Goal: Task Accomplishment & Management: Manage account settings

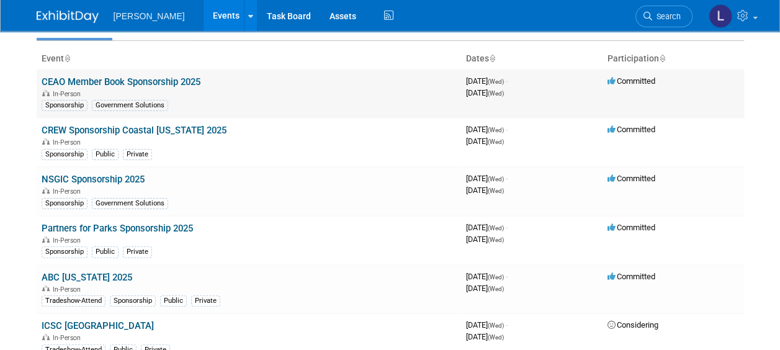
scroll to position [147, 0]
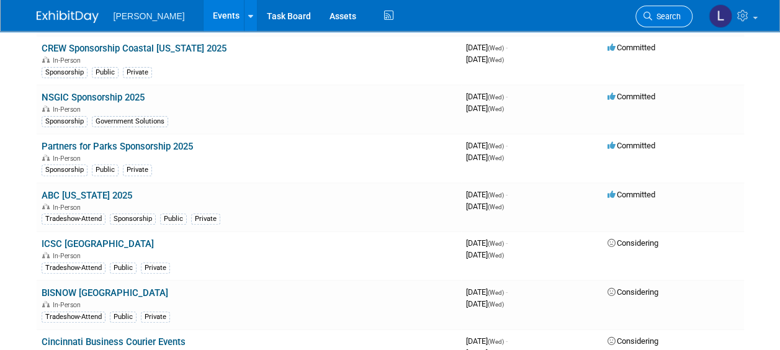
click at [651, 9] on link "Search" at bounding box center [664, 17] width 57 height 22
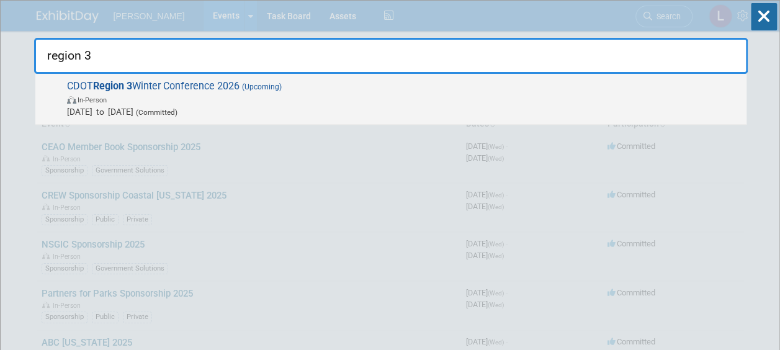
type input "region 3"
click at [483, 88] on span "CDOT Region 3 Winter Conference 2026 (Upcoming) In-Person [DATE] to [DATE] (Com…" at bounding box center [401, 99] width 677 height 38
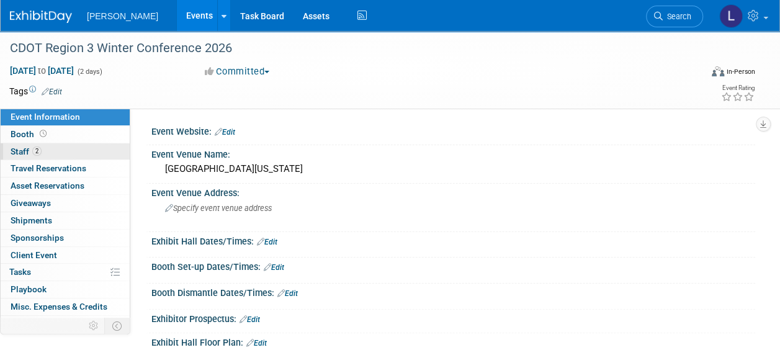
click at [39, 148] on span "2" at bounding box center [36, 151] width 9 height 9
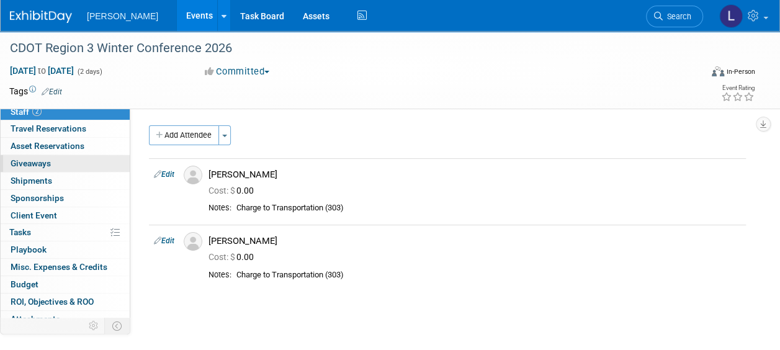
scroll to position [40, 0]
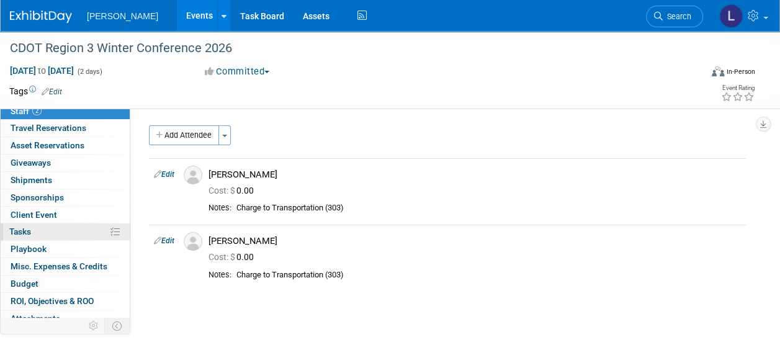
click at [43, 230] on link "0% Tasks 0%" at bounding box center [65, 231] width 129 height 17
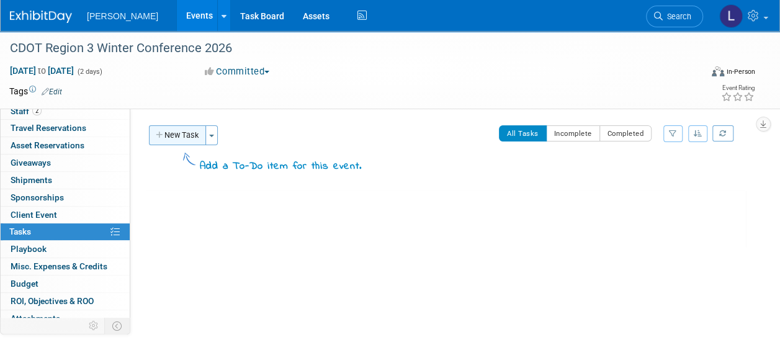
click at [165, 128] on button "New Task" at bounding box center [177, 135] width 57 height 20
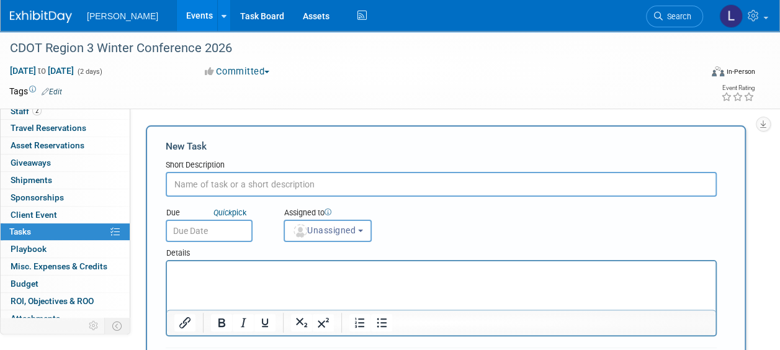
scroll to position [0, 0]
type input "Please register attendees"
click at [381, 228] on div "Assigned to <img src="https://www.exhibitday.com/Images/Unassigned-User-Icon.pn…" at bounding box center [345, 222] width 143 height 40
click at [356, 229] on span "Unassigned" at bounding box center [323, 230] width 63 height 10
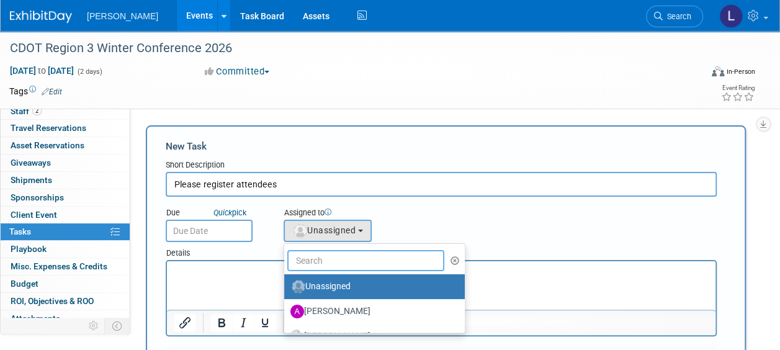
click at [351, 260] on input "text" at bounding box center [365, 260] width 157 height 21
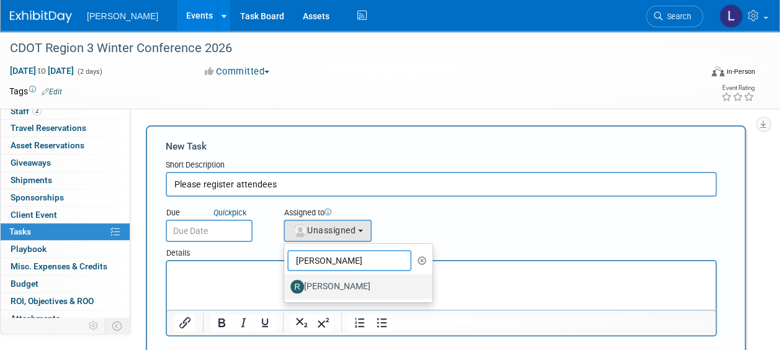
type input "rebecca"
click at [348, 289] on label "Rebecca Deis" at bounding box center [356, 287] width 130 height 20
click at [286, 289] on input "Rebecca Deis" at bounding box center [282, 285] width 8 height 8
select select "844a177d-a181-44ff-a72a-5731d68e4351"
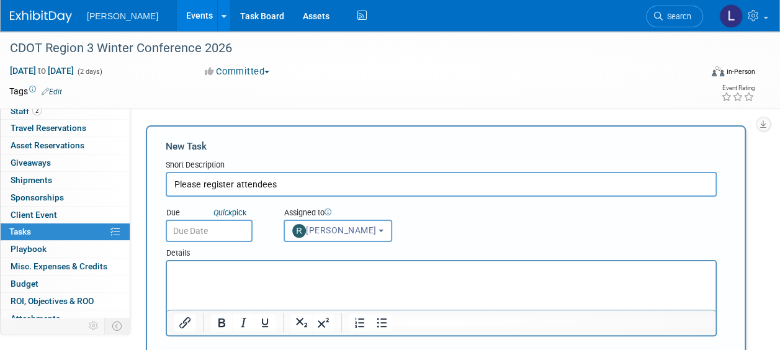
click at [227, 227] on input "text" at bounding box center [209, 231] width 87 height 22
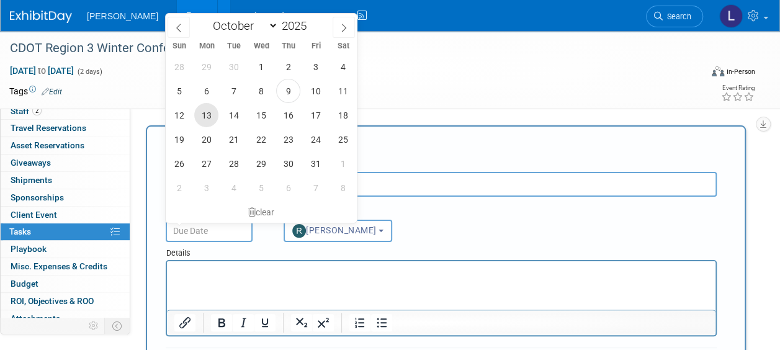
click at [204, 118] on span "13" at bounding box center [206, 115] width 24 height 24
type input "Oct 13, 2025"
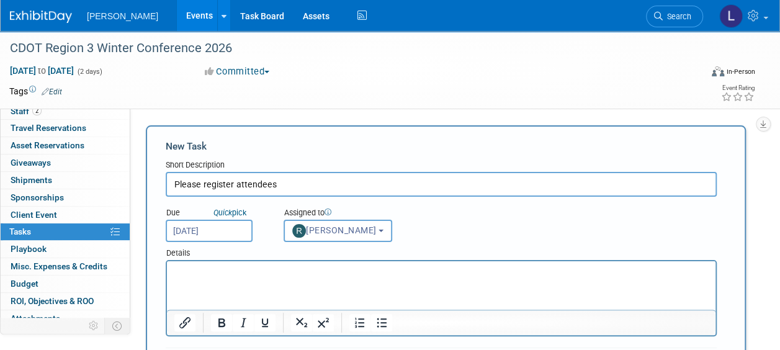
click at [234, 279] on html at bounding box center [441, 269] width 549 height 17
click at [187, 322] on icon "Insert/edit link" at bounding box center [185, 322] width 15 height 15
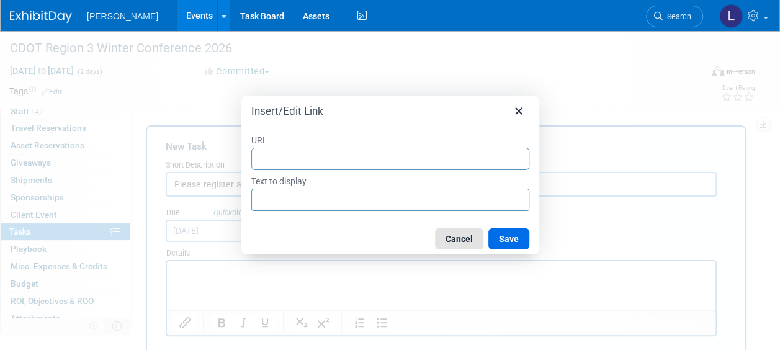
click at [463, 237] on button "Cancel" at bounding box center [459, 238] width 48 height 21
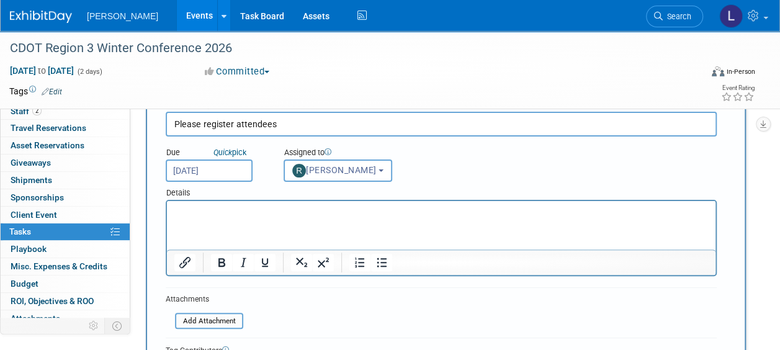
scroll to position [78, 0]
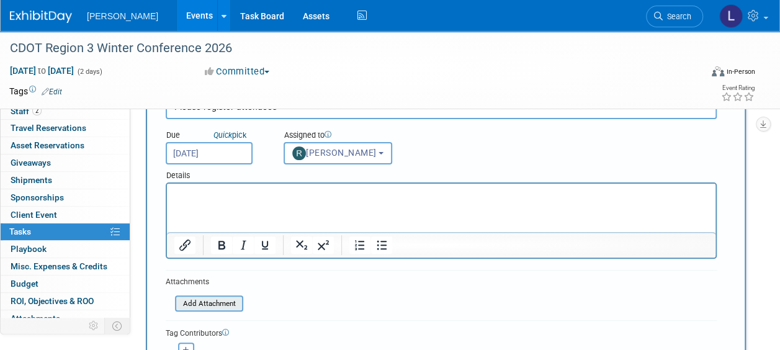
click at [232, 297] on input "file" at bounding box center [168, 304] width 148 height 14
click at [233, 302] on input "file" at bounding box center [168, 304] width 148 height 14
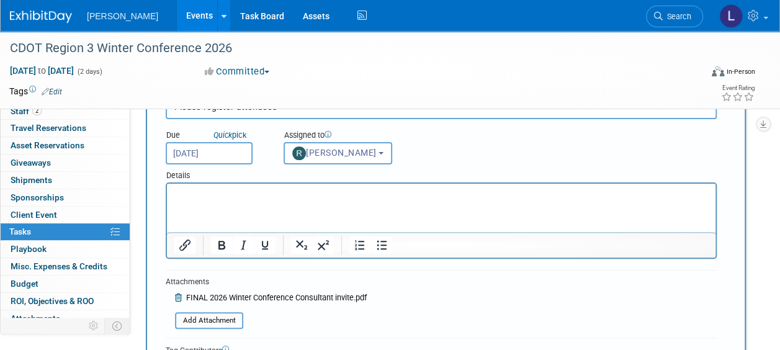
click at [351, 191] on p "Rich Text Area. Press ALT-0 for help." at bounding box center [441, 195] width 535 height 12
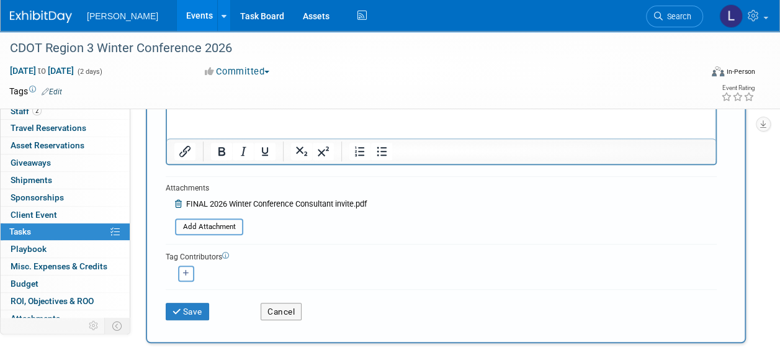
scroll to position [186, 0]
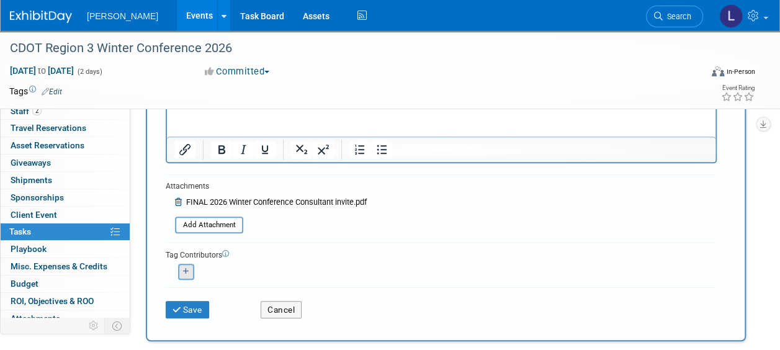
click at [179, 268] on button "button" at bounding box center [186, 272] width 16 height 16
select select
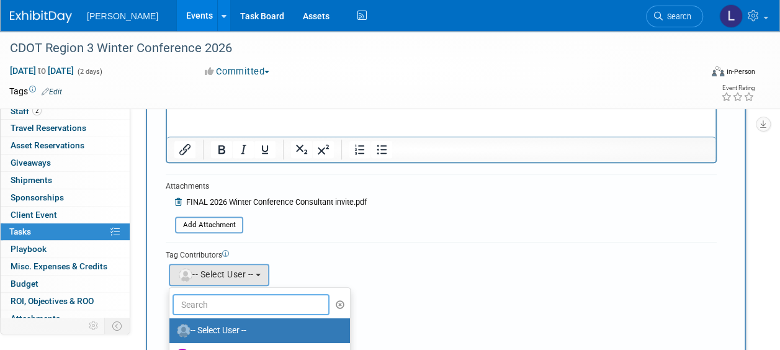
click at [185, 305] on input "text" at bounding box center [251, 304] width 157 height 21
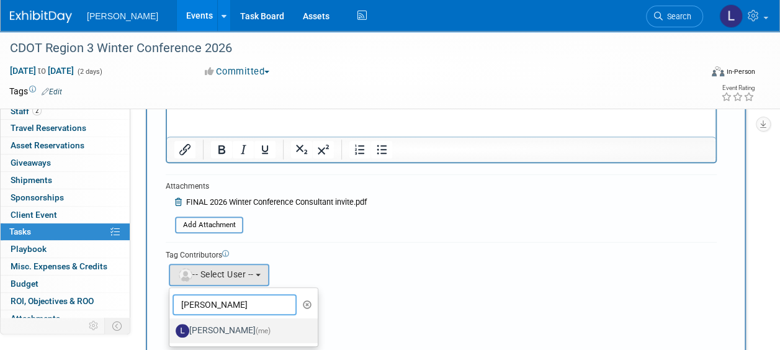
type input "spann"
click at [204, 333] on label "Latice Spann (me)" at bounding box center [241, 331] width 130 height 20
click at [171, 333] on input "Latice Spann (me)" at bounding box center [167, 329] width 8 height 8
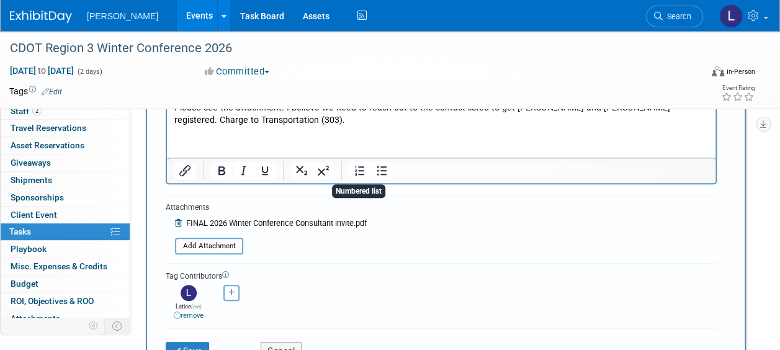
scroll to position [171, 0]
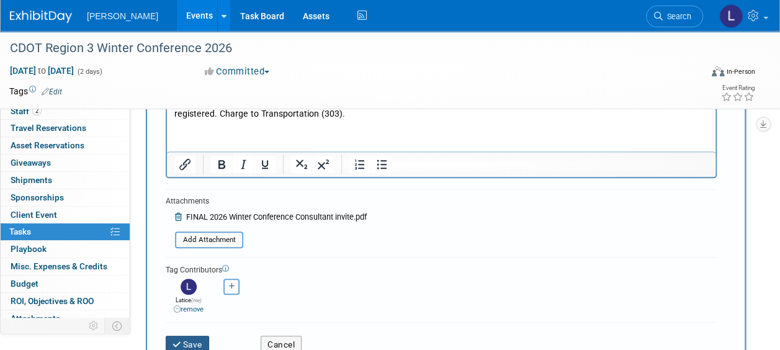
click at [192, 343] on button "Save" at bounding box center [187, 344] width 43 height 17
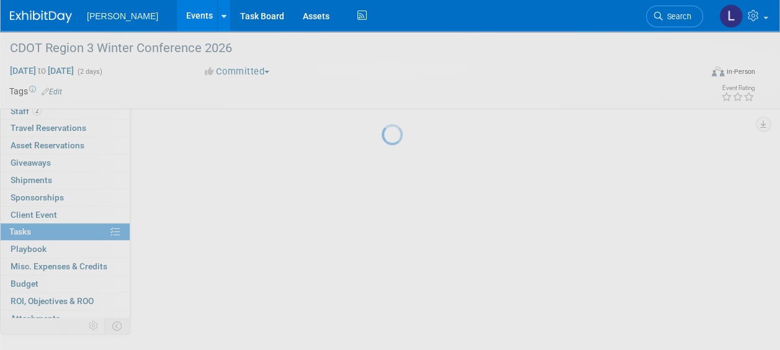
scroll to position [56, 0]
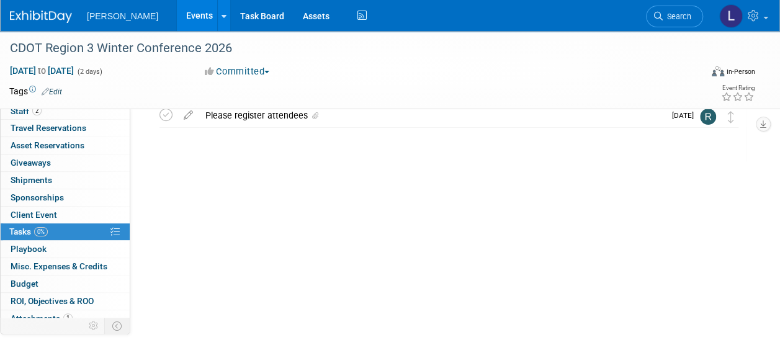
click at [177, 14] on link "Events" at bounding box center [199, 15] width 45 height 31
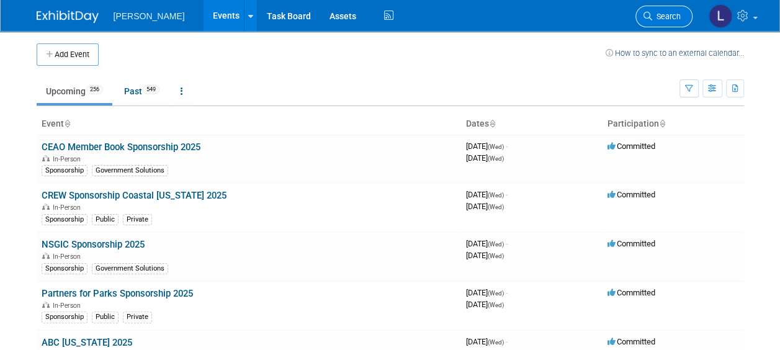
click at [657, 14] on span "Search" at bounding box center [666, 16] width 29 height 9
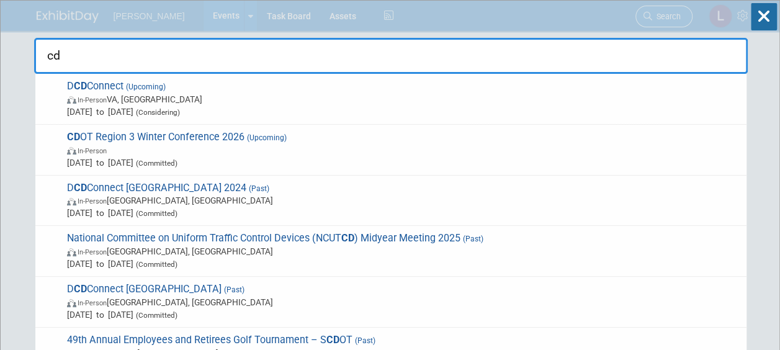
type input "c"
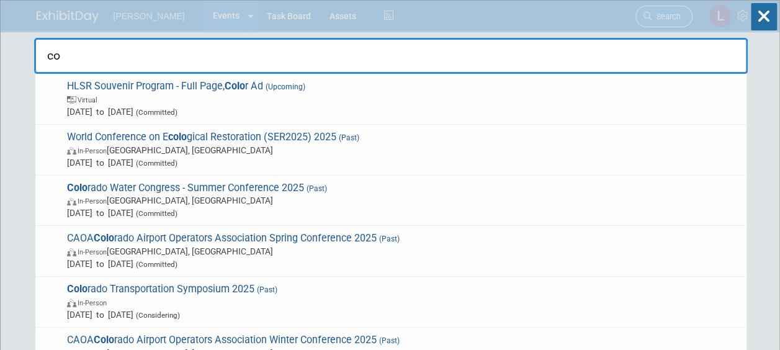
type input "c"
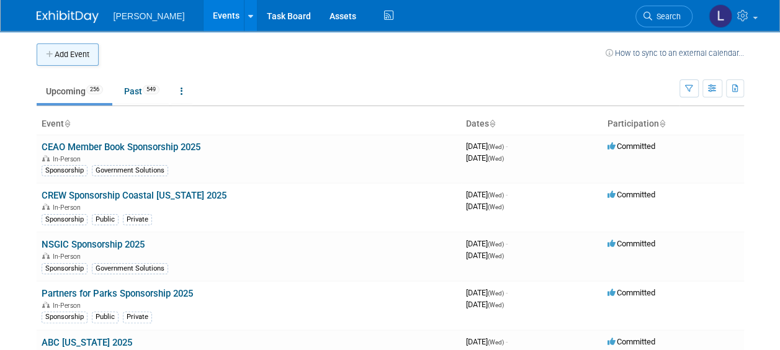
click at [71, 51] on button "Add Event" at bounding box center [68, 54] width 62 height 22
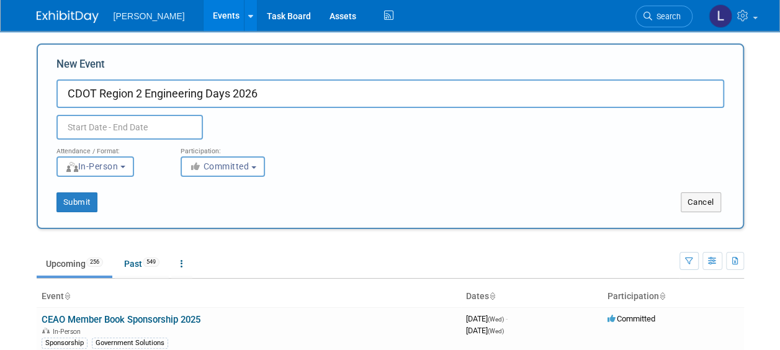
type input "CDOT Region 2 Engineering Days 2026"
click at [281, 238] on td "Upcoming 256 Past 549 All Events 805 Past and Upcoming Grouped Annually Events …" at bounding box center [358, 258] width 643 height 40
click at [163, 135] on body "Woolpert Events Add Event Bulk Upload Events Shareable Event Boards Recently Vi…" at bounding box center [390, 175] width 780 height 350
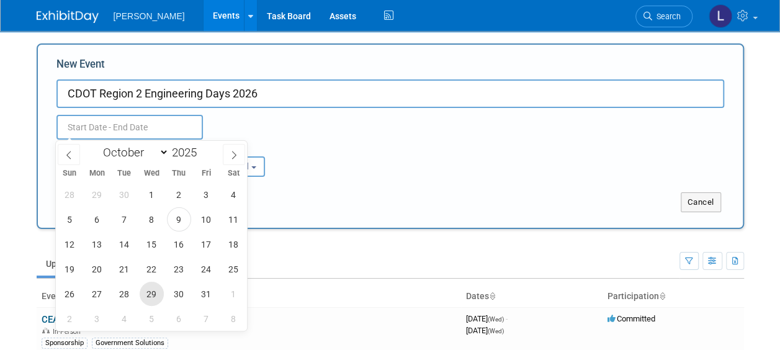
click at [150, 292] on span "29" at bounding box center [152, 294] width 24 height 24
click at [150, 294] on span "29" at bounding box center [152, 294] width 24 height 24
type input "Oct 29, 2025 to Oct 29, 2025"
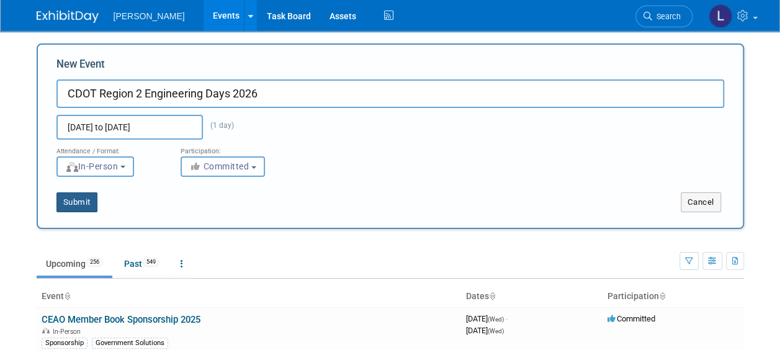
click at [89, 200] on button "Submit" at bounding box center [76, 202] width 41 height 20
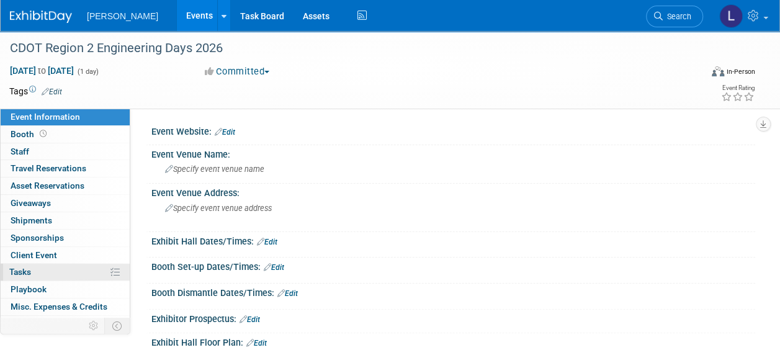
click at [34, 269] on link "0% Tasks 0%" at bounding box center [65, 272] width 129 height 17
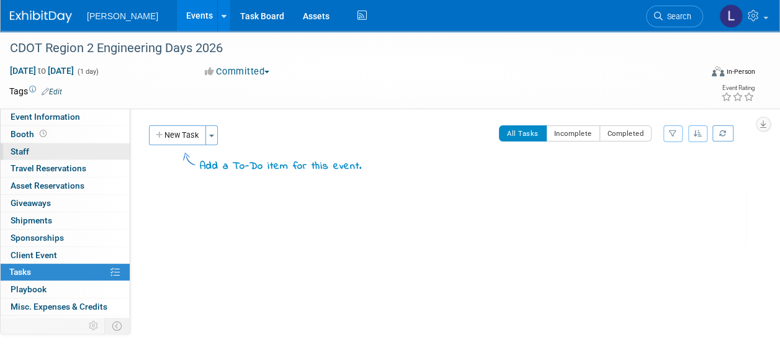
click at [20, 154] on span "Staff 0" at bounding box center [20, 152] width 19 height 10
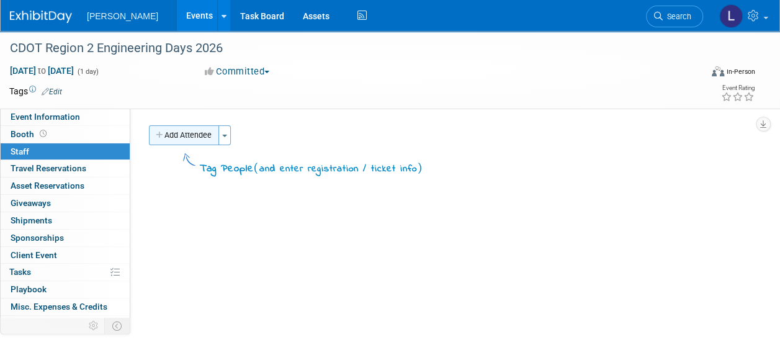
click at [187, 129] on button "Add Attendee" at bounding box center [184, 135] width 70 height 20
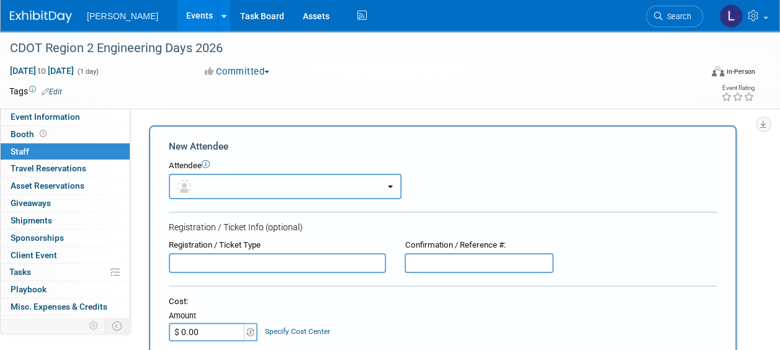
click at [210, 191] on button "button" at bounding box center [285, 186] width 233 height 25
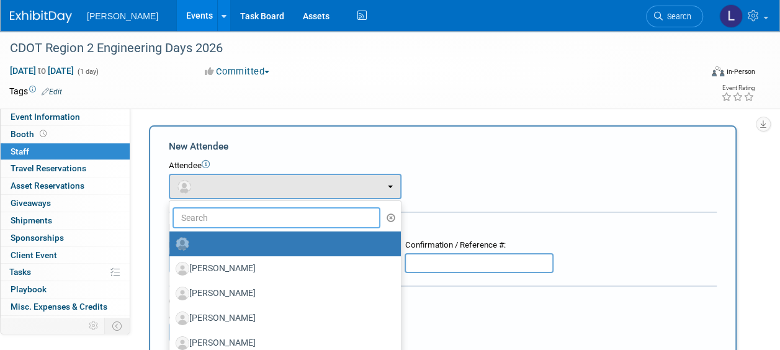
click at [184, 220] on input "text" at bounding box center [277, 217] width 208 height 21
type input "i"
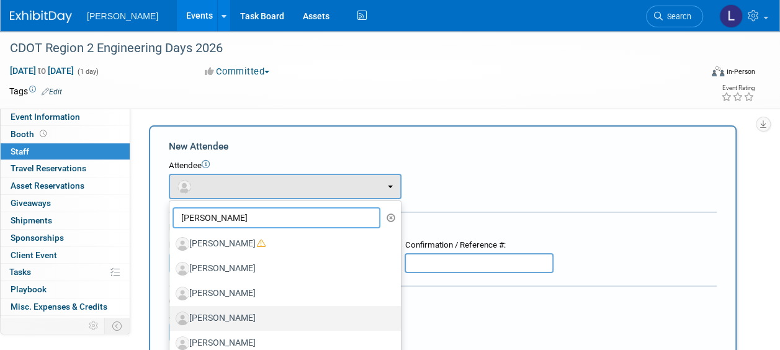
type input "mike"
click at [232, 316] on label "Mike Harding" at bounding box center [282, 319] width 213 height 20
click at [171, 316] on input "Mike Harding" at bounding box center [167, 317] width 8 height 8
select select "b134c906-7200-4c1c-86e4-db67a4f4c3a9"
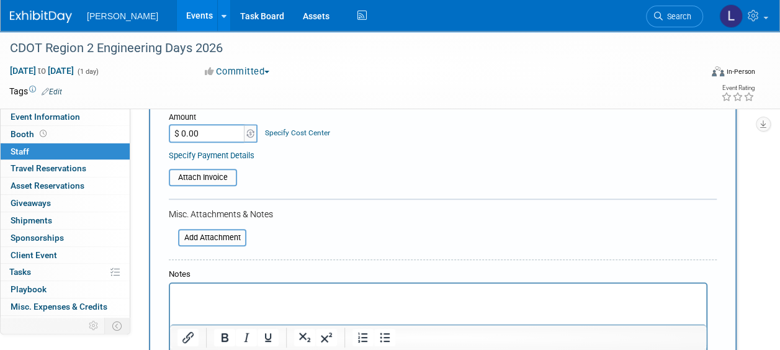
scroll to position [239, 0]
click at [245, 299] on p "Rich Text Area. Press ALT-0 for help." at bounding box center [439, 294] width 522 height 12
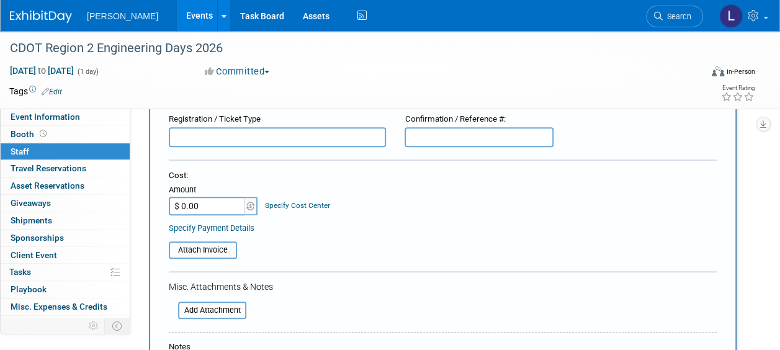
scroll to position [165, 0]
click at [209, 201] on input "$ 0.00" at bounding box center [208, 206] width 78 height 19
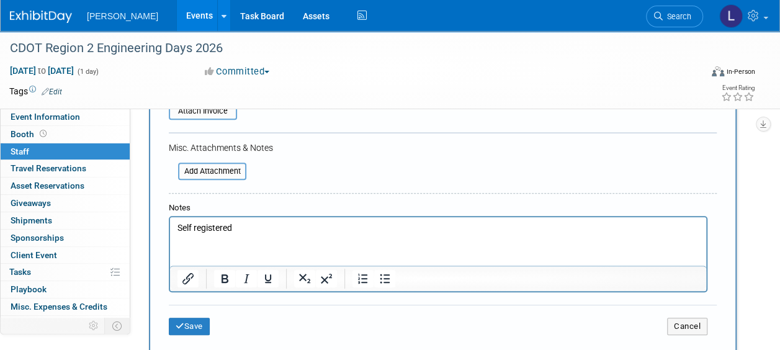
scroll to position [308, 0]
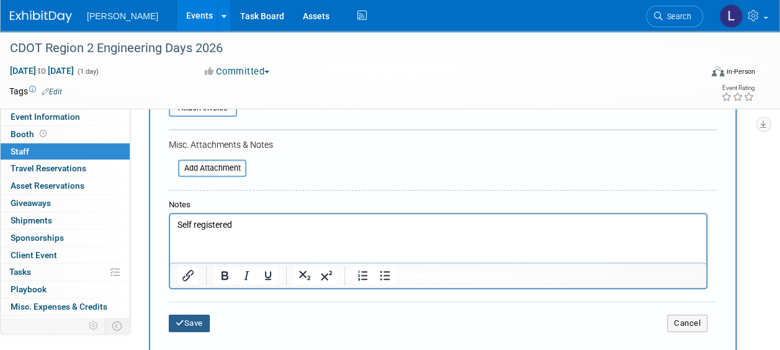
type input "$ 300.00"
click at [195, 323] on button "Save" at bounding box center [189, 323] width 41 height 17
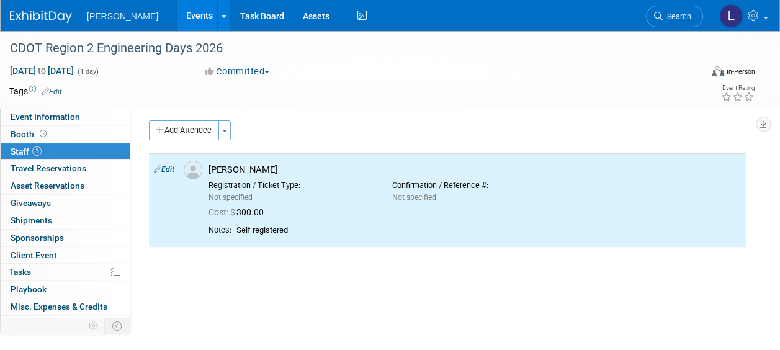
scroll to position [0, 0]
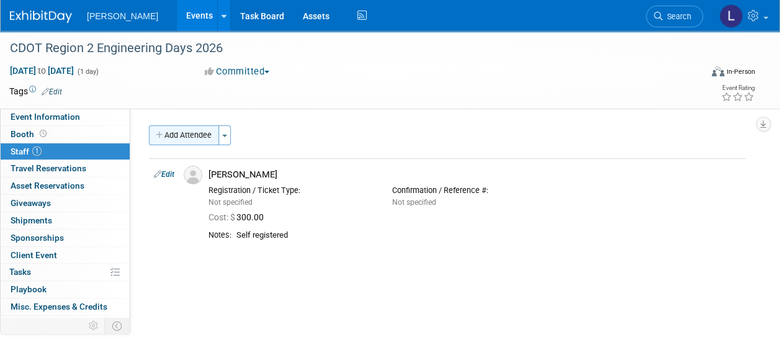
click at [182, 133] on button "Add Attendee" at bounding box center [184, 135] width 70 height 20
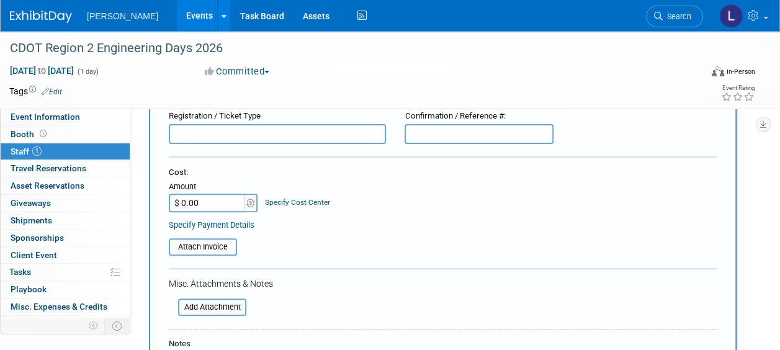
scroll to position [130, 0]
click at [195, 135] on input "text" at bounding box center [277, 133] width 217 height 20
click at [199, 203] on input "$ 0.00" at bounding box center [208, 201] width 78 height 19
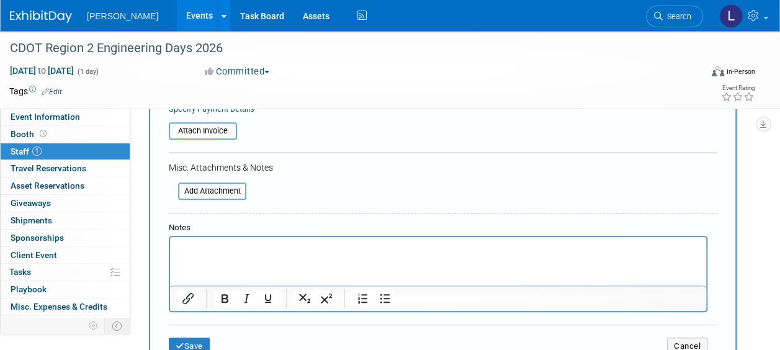
scroll to position [249, 0]
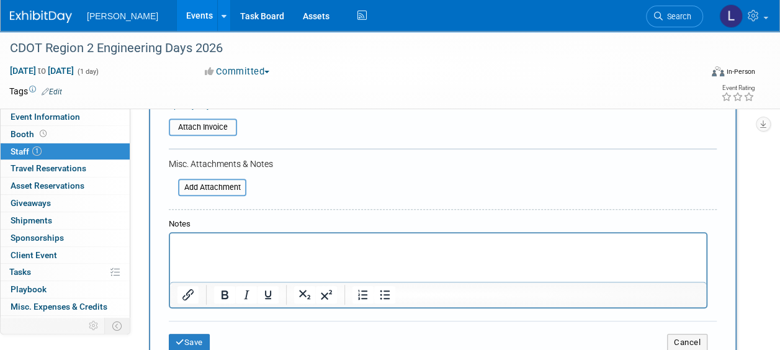
type input "$ 300.00"
click at [204, 251] on html at bounding box center [438, 241] width 536 height 17
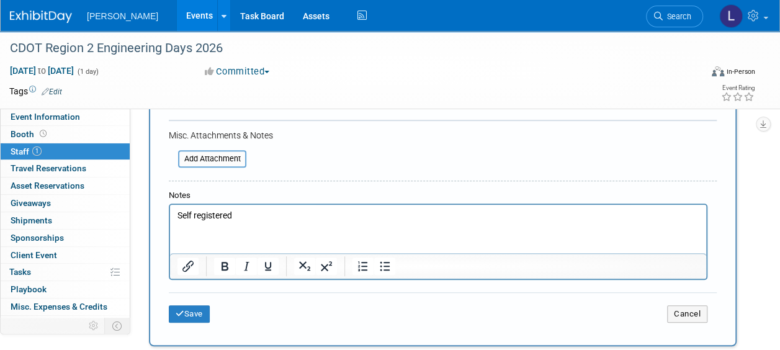
scroll to position [287, 0]
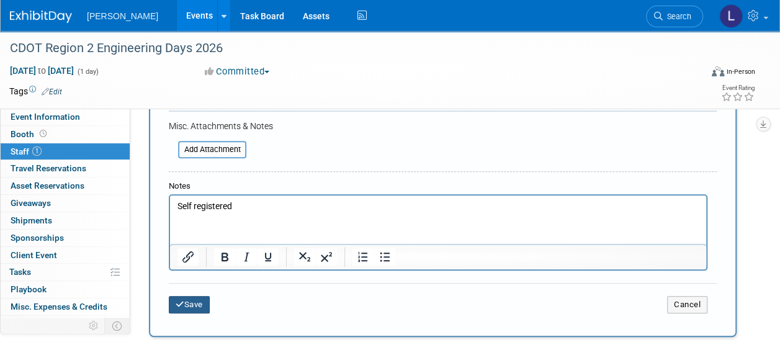
click at [201, 304] on button "Save" at bounding box center [189, 304] width 41 height 17
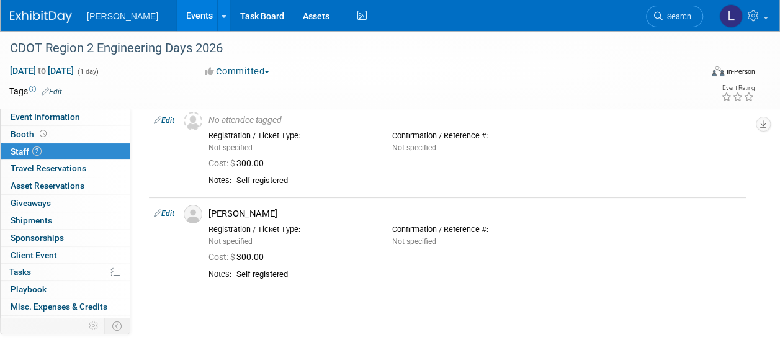
scroll to position [53, 0]
click at [50, 266] on link "0% Tasks 0%" at bounding box center [65, 272] width 129 height 17
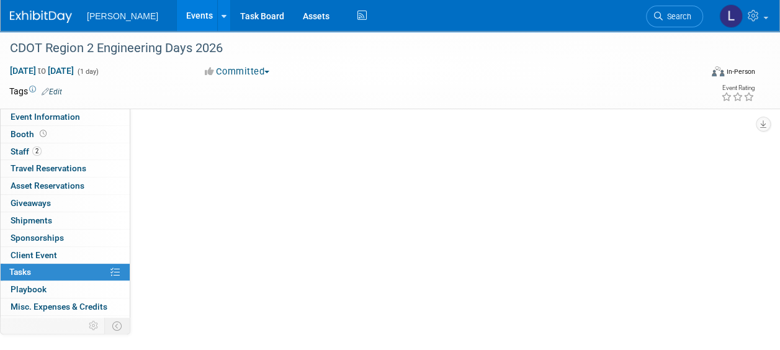
scroll to position [0, 0]
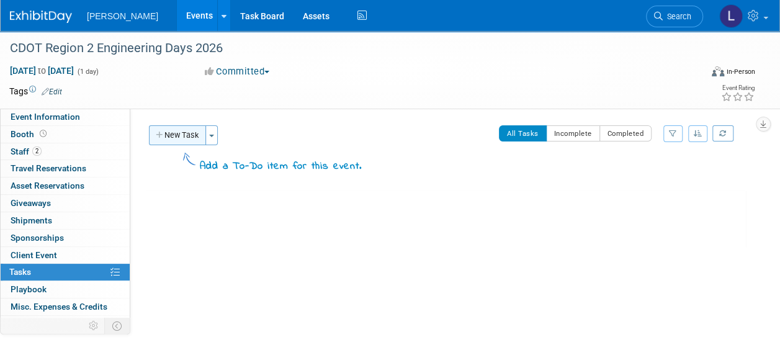
click at [178, 140] on button "New Task" at bounding box center [177, 135] width 57 height 20
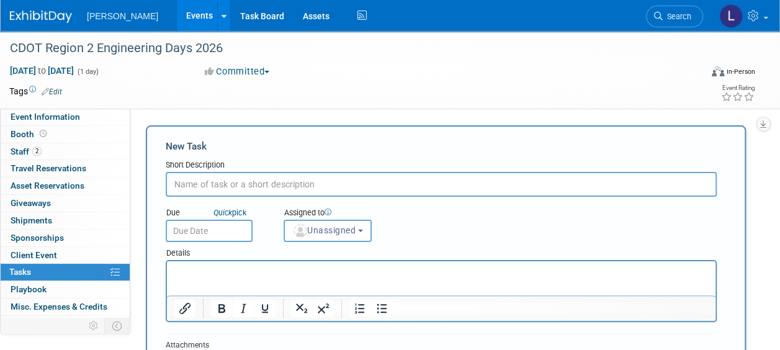
click at [264, 184] on input "text" at bounding box center [441, 184] width 551 height 25
type input "Please request a check to pay for the attached invoice"
click at [210, 223] on input "text" at bounding box center [209, 231] width 87 height 22
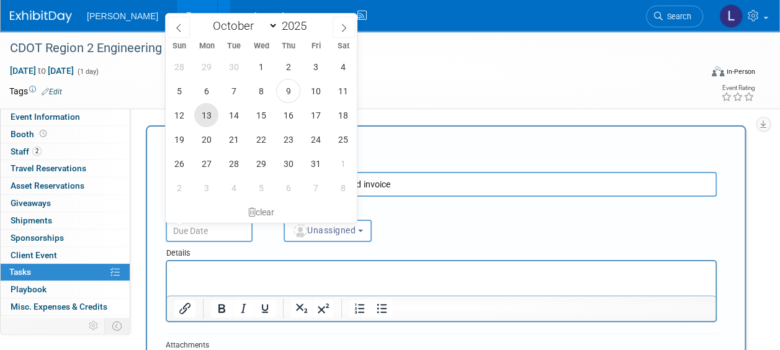
click at [207, 116] on span "13" at bounding box center [206, 115] width 24 height 24
type input "Oct 13, 2025"
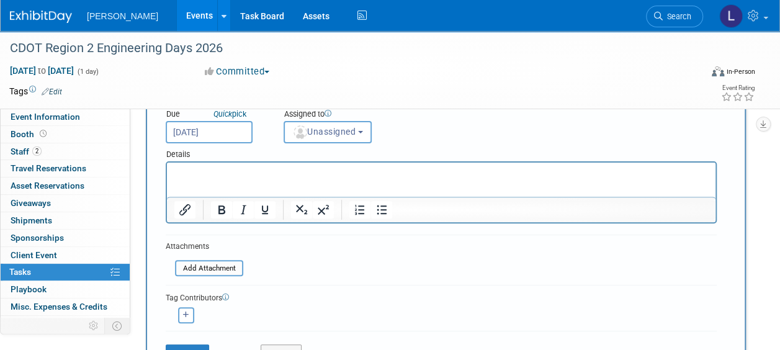
scroll to position [101, 0]
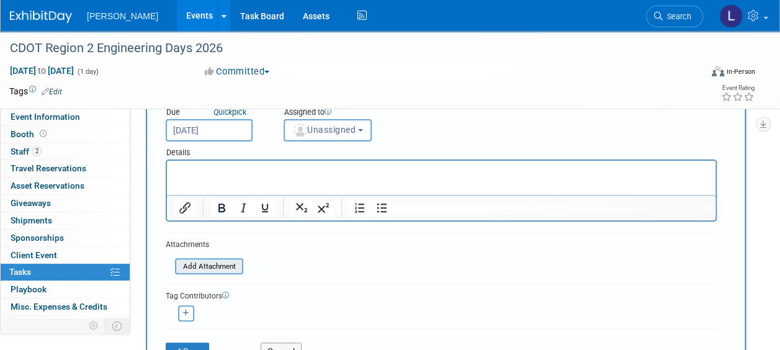
click at [219, 268] on input "file" at bounding box center [168, 267] width 148 height 14
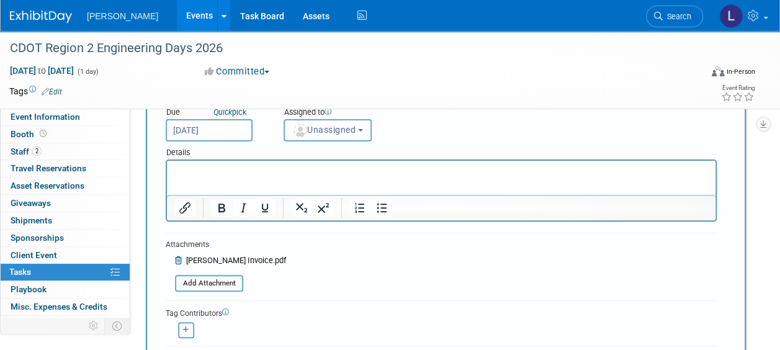
click at [274, 168] on p "Rich Text Area. Press ALT-0 for help." at bounding box center [441, 172] width 535 height 12
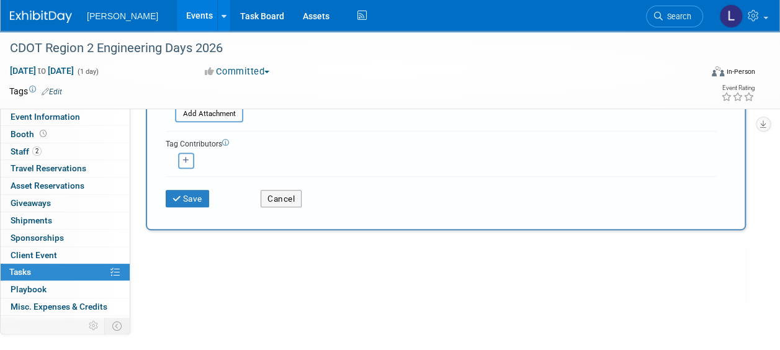
scroll to position [271, 0]
click at [183, 166] on button "button" at bounding box center [186, 159] width 16 height 16
select select
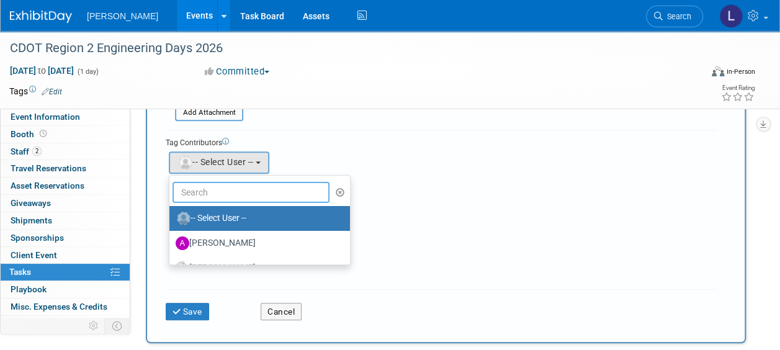
click at [201, 196] on input "text" at bounding box center [251, 192] width 157 height 21
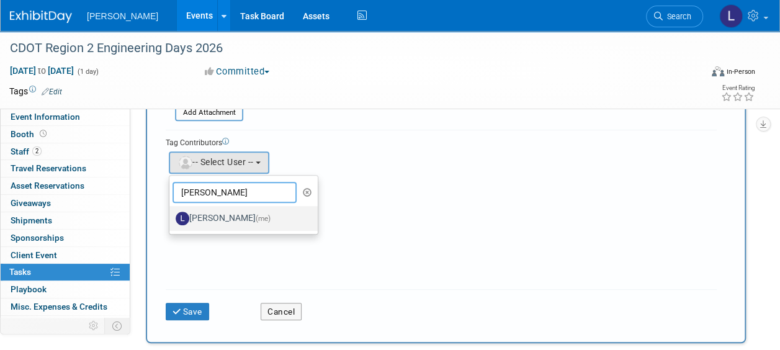
type input "spann"
click at [212, 220] on label "Latice Spann (me)" at bounding box center [241, 219] width 130 height 20
click at [171, 220] on input "Latice Spann (me)" at bounding box center [167, 217] width 8 height 8
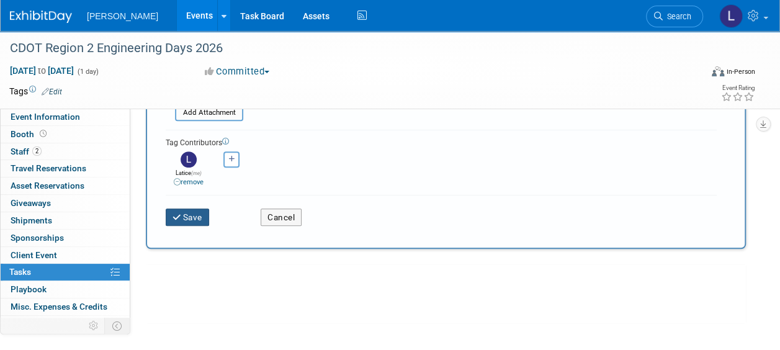
click at [182, 214] on icon "submit" at bounding box center [178, 218] width 11 height 9
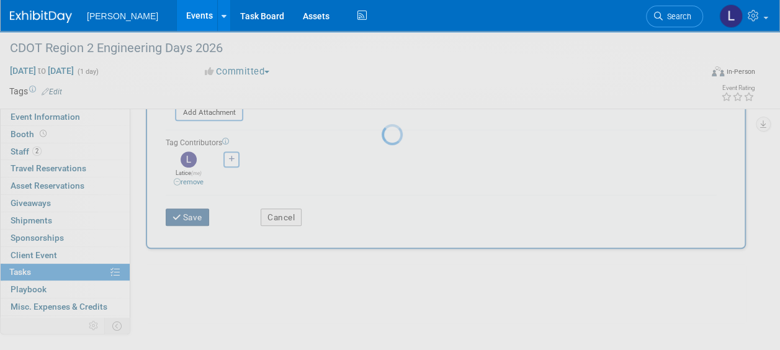
scroll to position [56, 0]
